Goal: Task Accomplishment & Management: Manage account settings

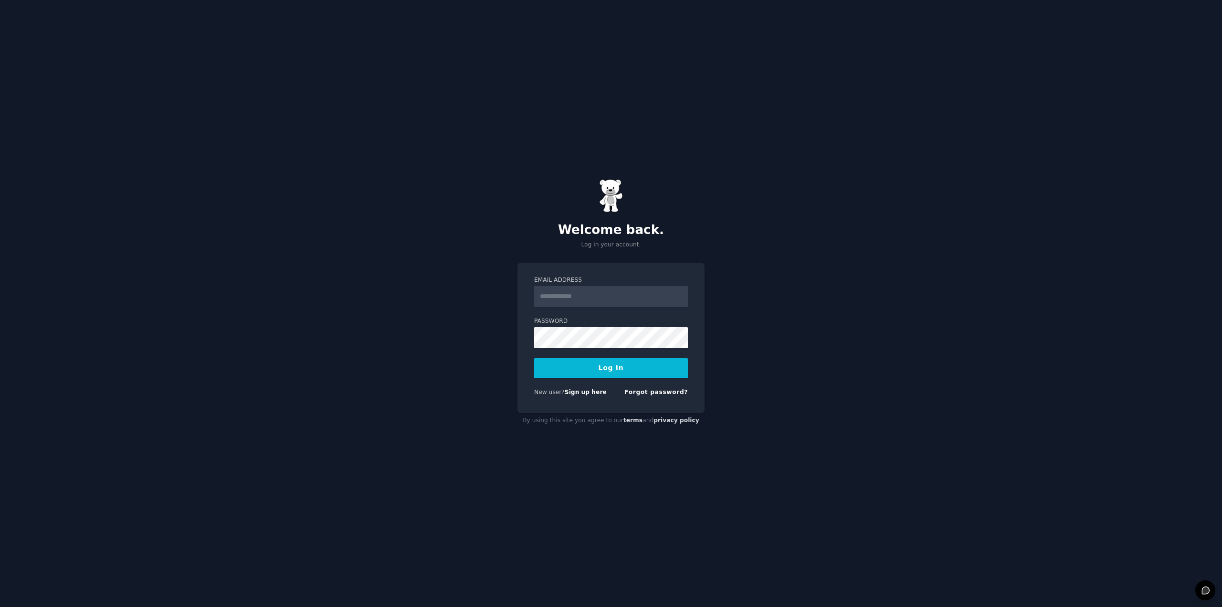
type input "**********"
click at [617, 369] on button "Log In" at bounding box center [611, 368] width 154 height 20
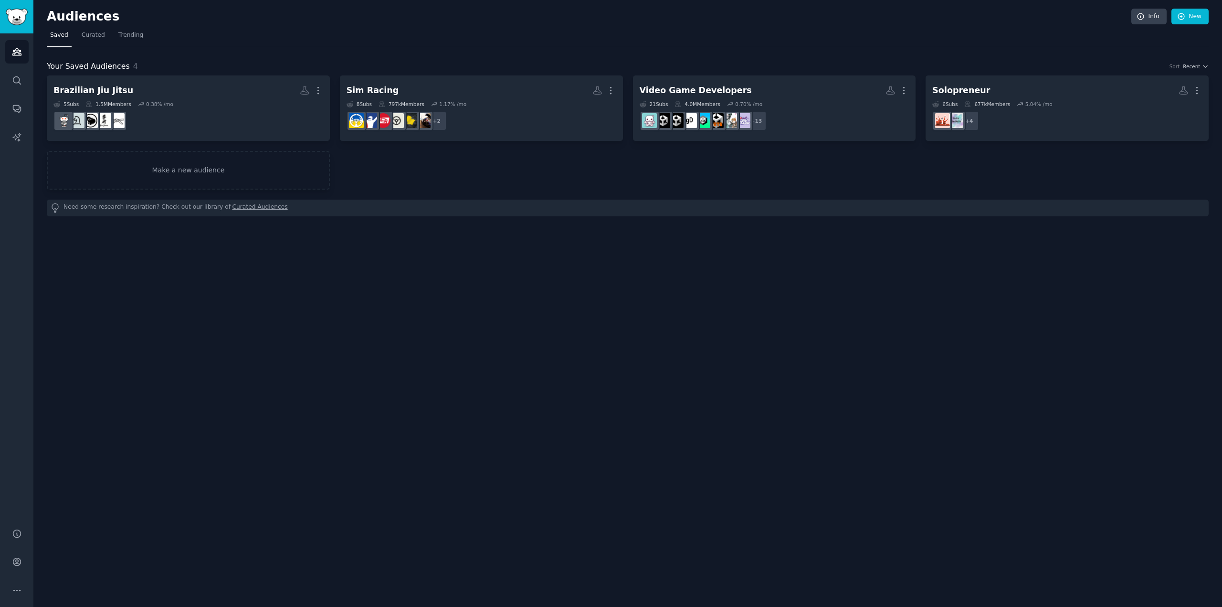
drag, startPoint x: 526, startPoint y: 50, endPoint x: 531, endPoint y: 45, distance: 7.1
drag, startPoint x: 541, startPoint y: 47, endPoint x: 552, endPoint y: 47, distance: 10.5
drag, startPoint x: 552, startPoint y: 47, endPoint x: 880, endPoint y: 52, distance: 328.5
drag, startPoint x: 880, startPoint y: 52, endPoint x: 863, endPoint y: 51, distance: 17.7
drag, startPoint x: 863, startPoint y: 51, endPoint x: 837, endPoint y: 51, distance: 25.3
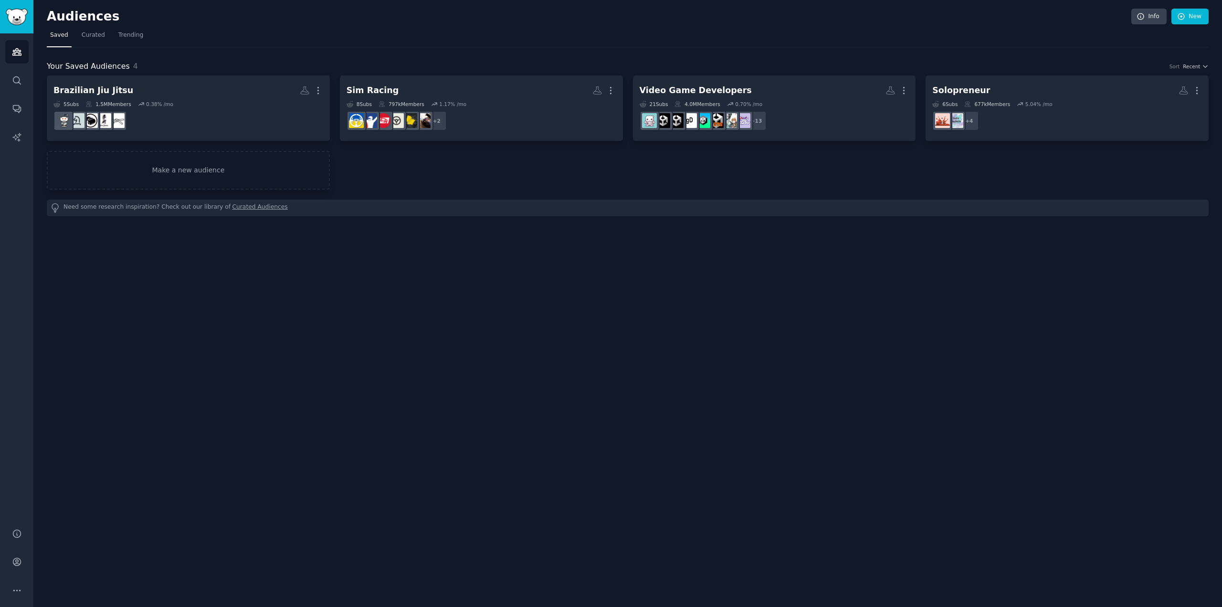
drag, startPoint x: 837, startPoint y: 51, endPoint x: 791, endPoint y: 51, distance: 45.8
drag, startPoint x: 791, startPoint y: 51, endPoint x: 505, endPoint y: 71, distance: 287.6
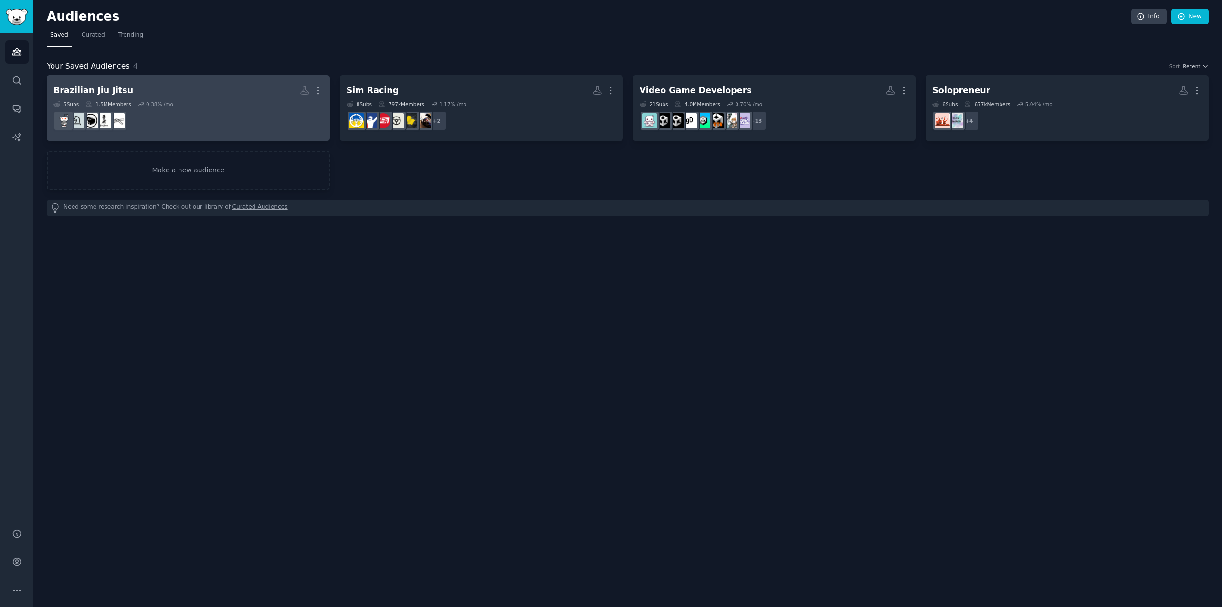
drag, startPoint x: 505, startPoint y: 71, endPoint x: 275, endPoint y: 75, distance: 229.2
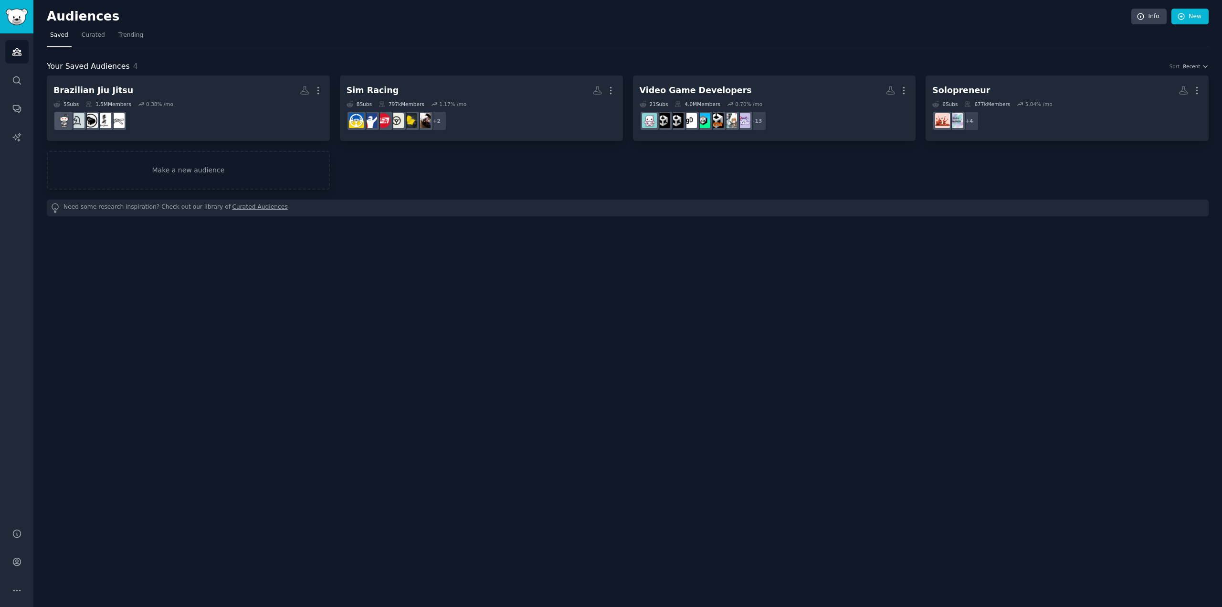
drag, startPoint x: 275, startPoint y: 75, endPoint x: 226, endPoint y: 70, distance: 49.9
drag, startPoint x: 226, startPoint y: 70, endPoint x: 234, endPoint y: 55, distance: 16.9
drag, startPoint x: 234, startPoint y: 55, endPoint x: 238, endPoint y: 51, distance: 5.7
